Goal: Book appointment/travel/reservation

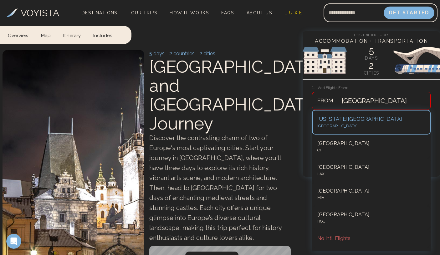
click at [358, 98] on div at bounding box center [373, 100] width 65 height 11
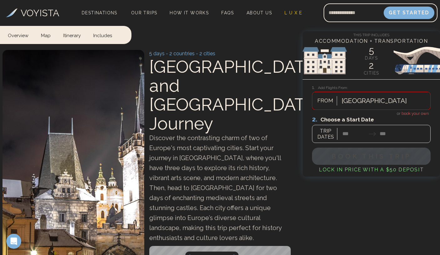
click at [352, 105] on div at bounding box center [373, 100] width 65 height 11
click at [394, 134] on div at bounding box center [371, 129] width 118 height 28
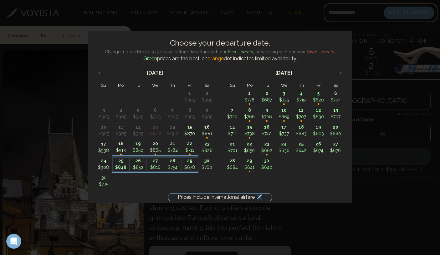
click at [118, 168] on p "$848" at bounding box center [121, 167] width 17 height 7
type input "********"
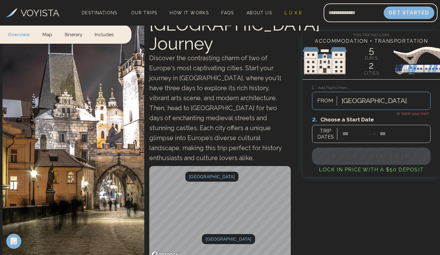
scroll to position [26, 0]
